Goal: Information Seeking & Learning: Learn about a topic

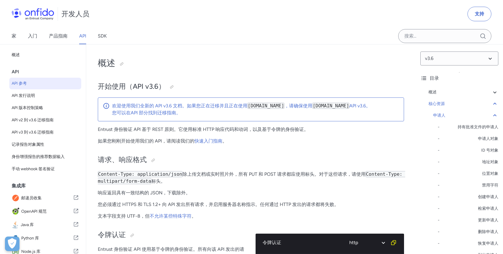
select select "http"
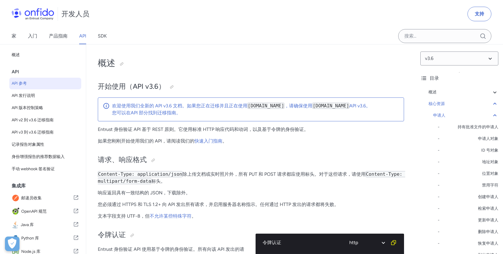
select select "http"
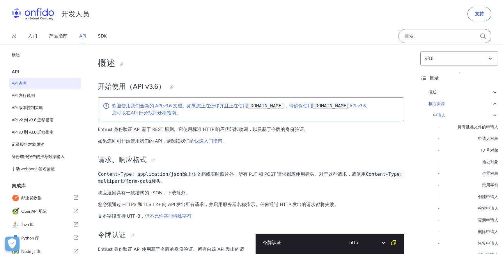
select select "http"
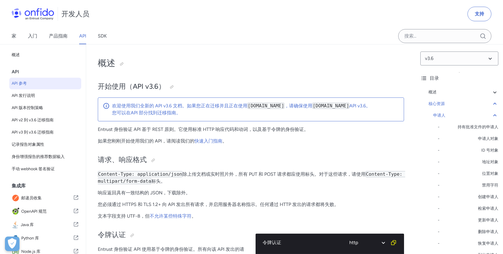
select select "http"
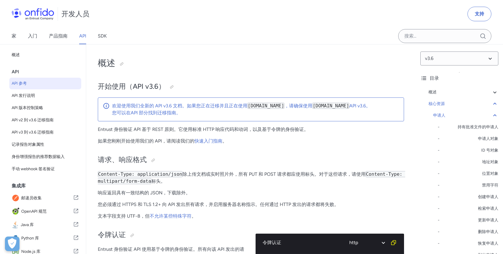
select select "http"
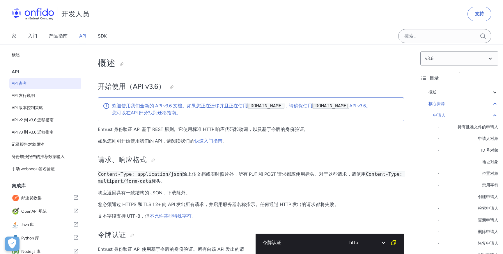
select select "http"
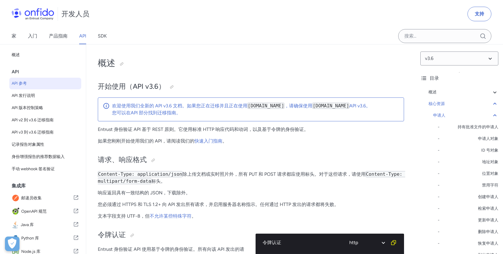
select select "http"
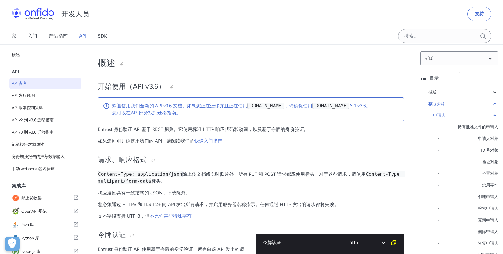
select select "http"
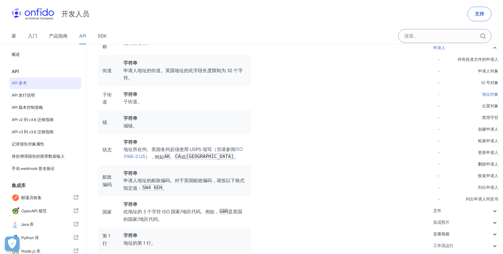
scroll to position [6583, 0]
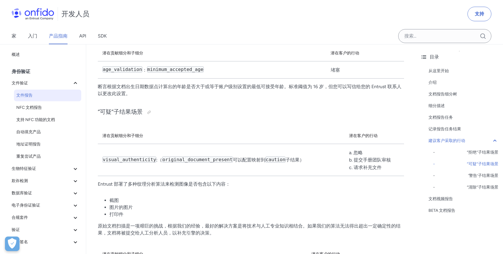
scroll to position [3144, 0]
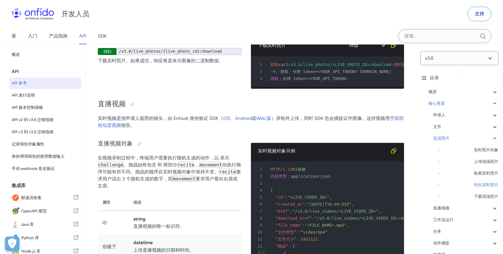
scroll to position [21, 0]
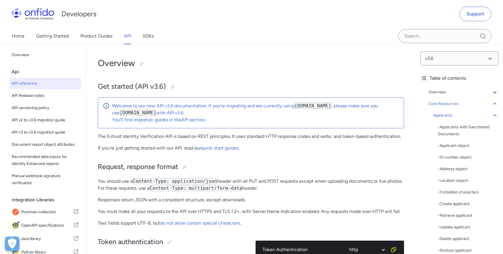
select select "http"
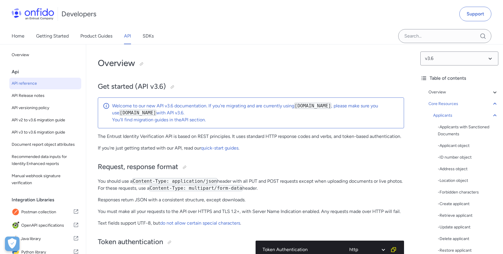
select select "http"
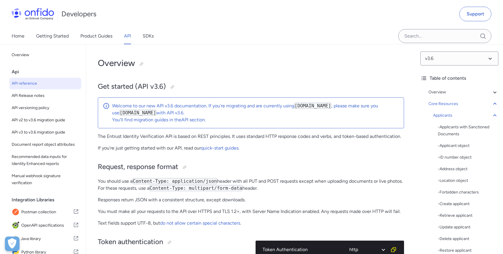
select select "http"
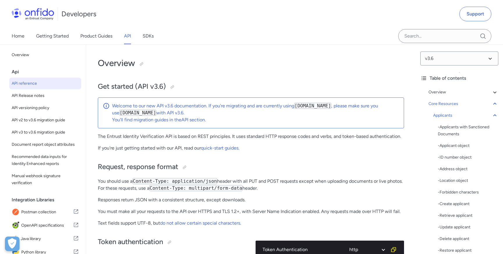
select select "http"
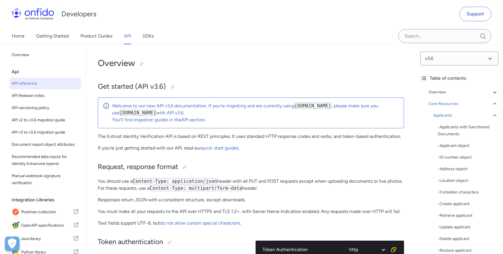
select select "http"
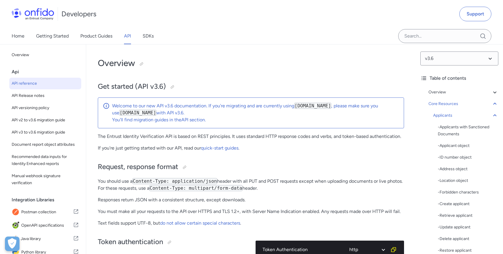
select select "http"
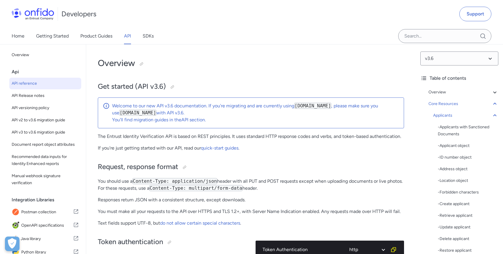
select select "http"
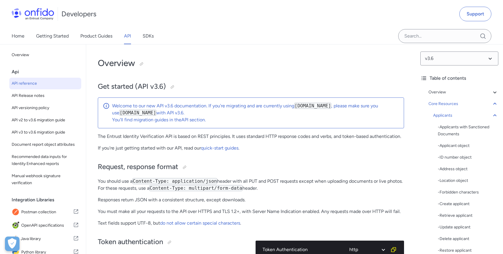
select select "http"
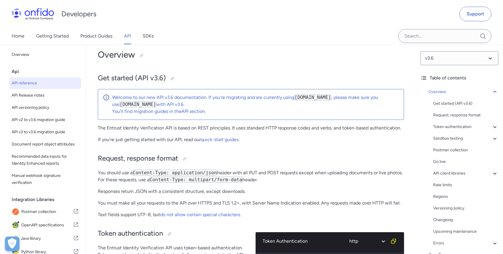
scroll to position [10, 0]
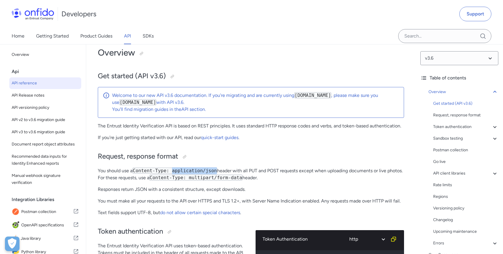
drag, startPoint x: 174, startPoint y: 172, endPoint x: 218, endPoint y: 171, distance: 44.5
click at [218, 171] on p "You should use a Content-Type: application/json header with all PUT and POST re…" at bounding box center [251, 174] width 306 height 14
copy code "application/json"
